Goal: Information Seeking & Learning: Learn about a topic

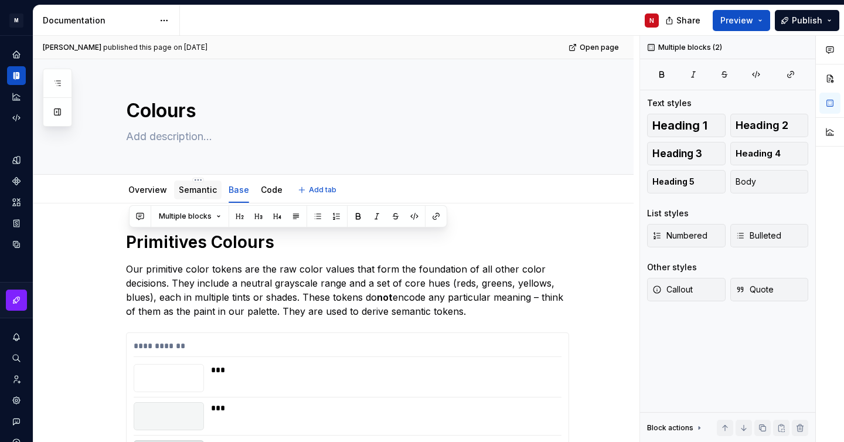
click at [193, 186] on link "Semantic" at bounding box center [198, 190] width 38 height 10
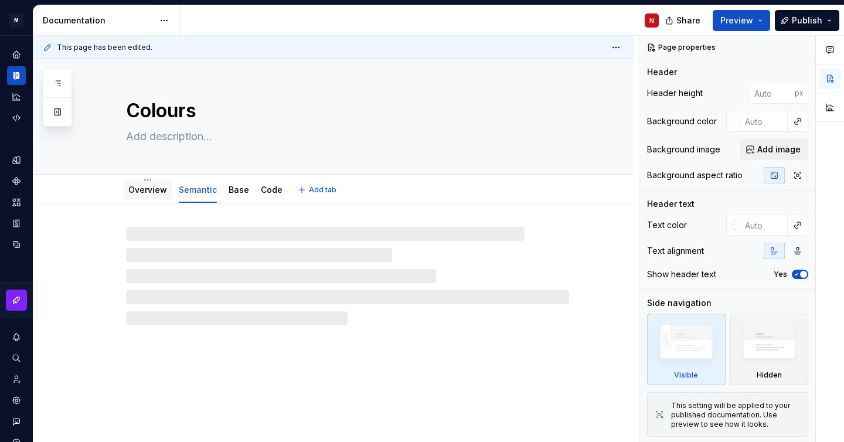
click at [157, 188] on link "Overview" at bounding box center [147, 190] width 39 height 10
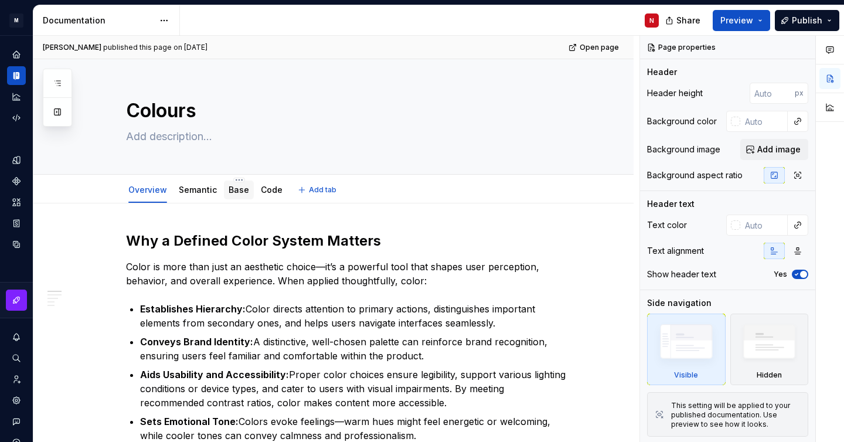
click at [236, 193] on link "Base" at bounding box center [239, 190] width 21 height 10
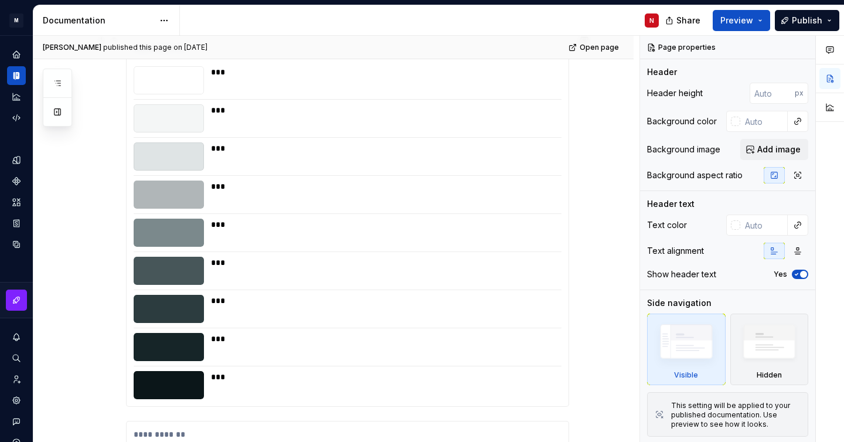
scroll to position [120, 0]
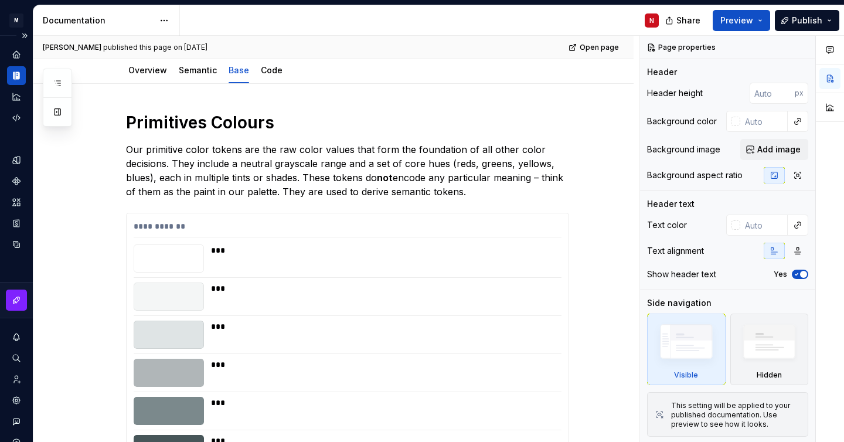
click at [18, 73] on icon "Documentation" at bounding box center [17, 76] width 4 height 8
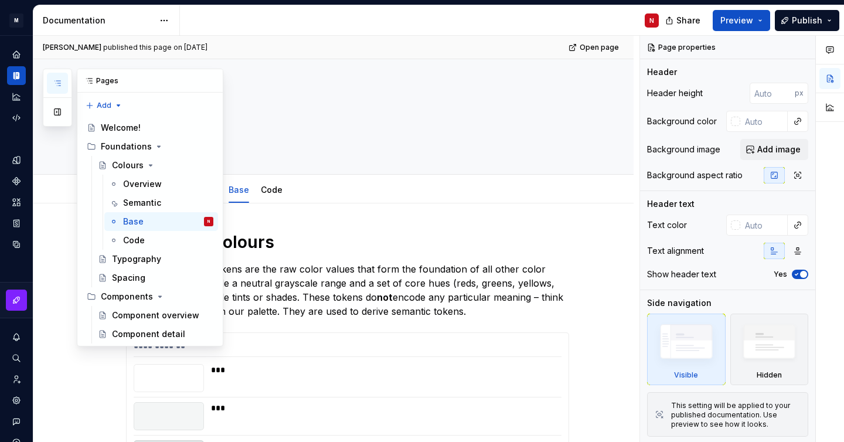
click at [56, 83] on icon "button" at bounding box center [57, 83] width 9 height 9
click at [133, 152] on div "Foundations" at bounding box center [157, 146] width 113 height 16
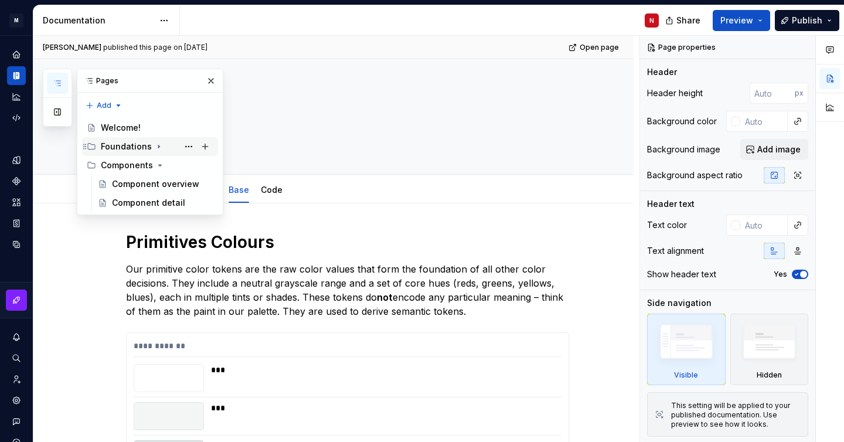
click at [133, 152] on div "Foundations" at bounding box center [157, 146] width 113 height 16
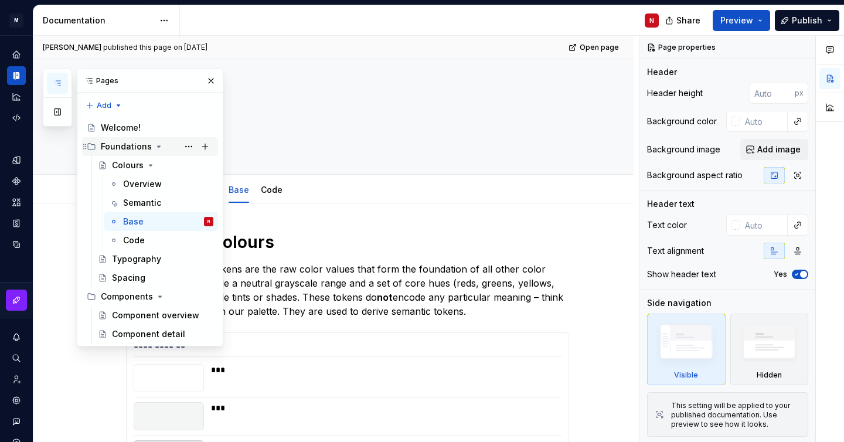
click at [133, 152] on div "Foundations" at bounding box center [157, 146] width 113 height 16
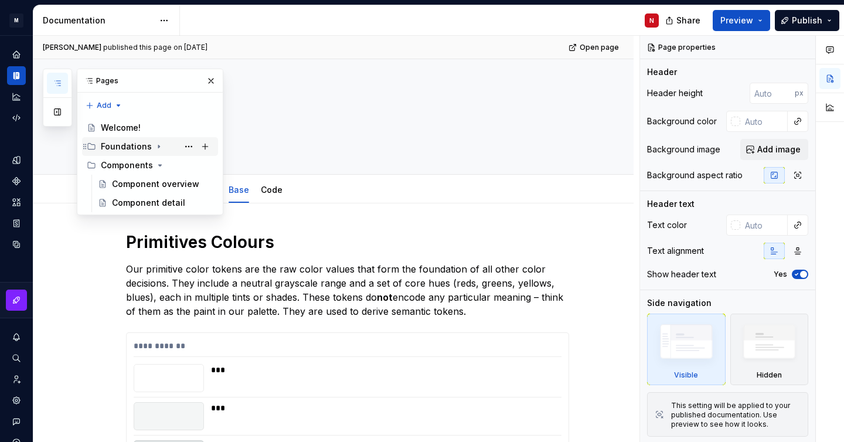
click at [125, 149] on div "Foundations" at bounding box center [126, 147] width 51 height 12
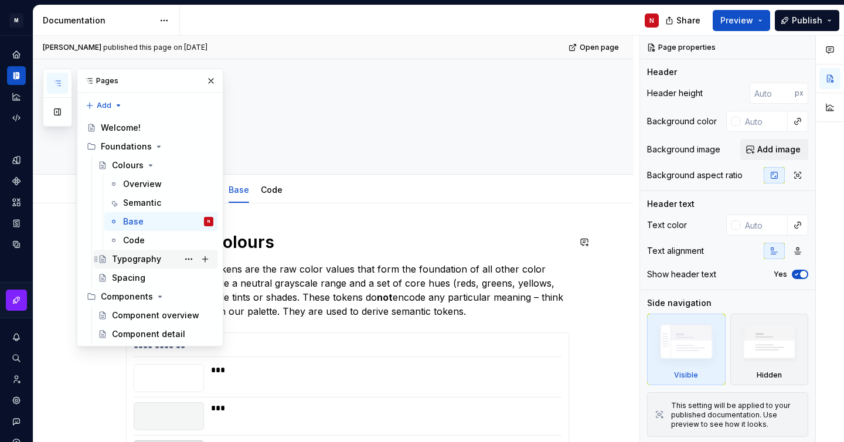
click at [125, 259] on div "Typography" at bounding box center [136, 259] width 49 height 12
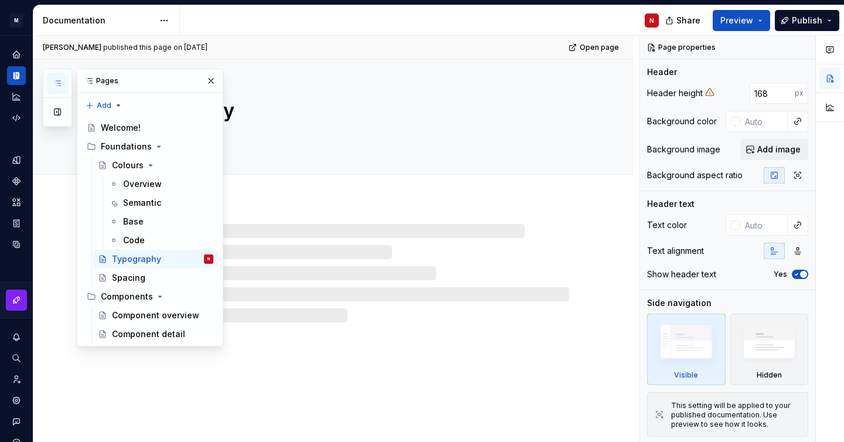
click at [285, 262] on div at bounding box center [347, 273] width 443 height 99
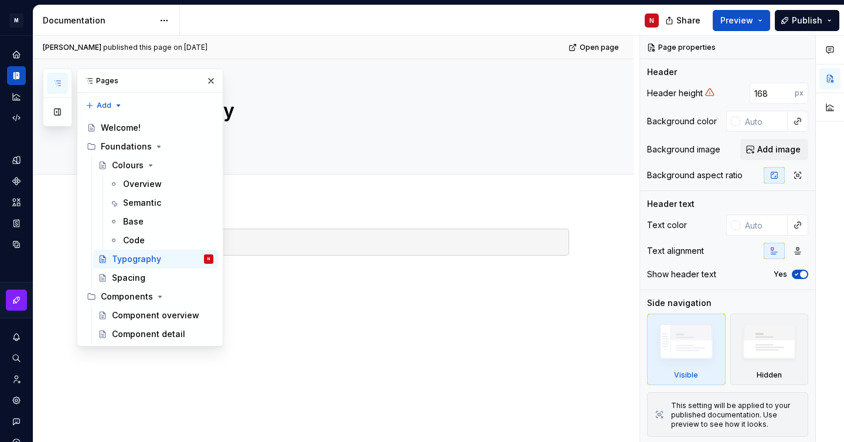
click at [281, 299] on div "Work in progress" at bounding box center [333, 310] width 600 height 219
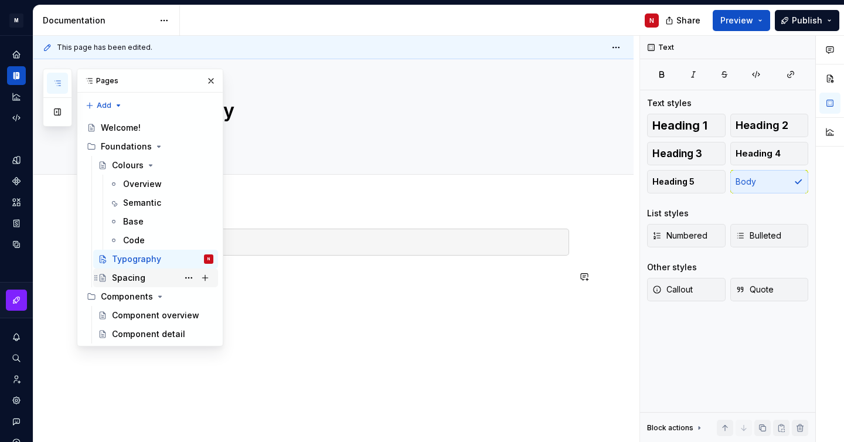
click at [144, 276] on div "Spacing" at bounding box center [162, 278] width 101 height 16
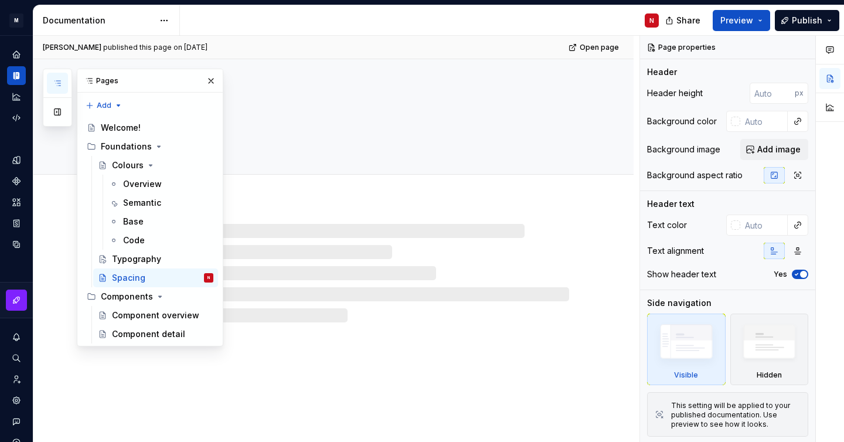
click at [59, 218] on div "Pages Add Accessibility guide for tree Page tree. Navigate the tree with the ar…" at bounding box center [133, 208] width 181 height 278
click at [206, 80] on button "button" at bounding box center [211, 81] width 16 height 16
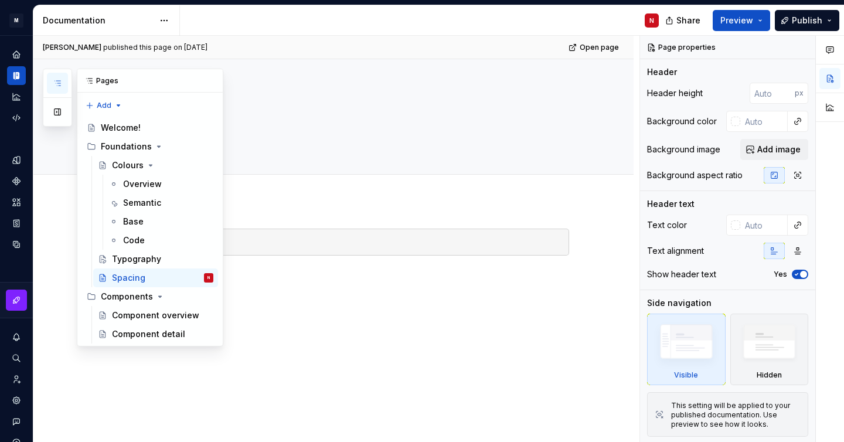
click at [58, 85] on icon "button" at bounding box center [57, 83] width 9 height 9
type textarea "*"
